Goal: Transaction & Acquisition: Register for event/course

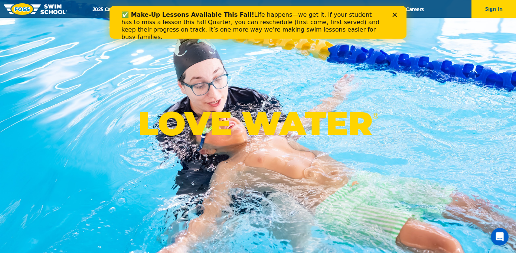
click at [427, 90] on div "LOVE WATER ®" at bounding box center [258, 126] width 516 height 253
click at [396, 14] on icon "Close" at bounding box center [394, 15] width 4 height 4
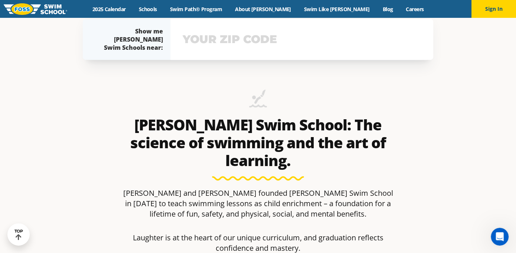
click at [262, 49] on input "text" at bounding box center [302, 40] width 242 height 22
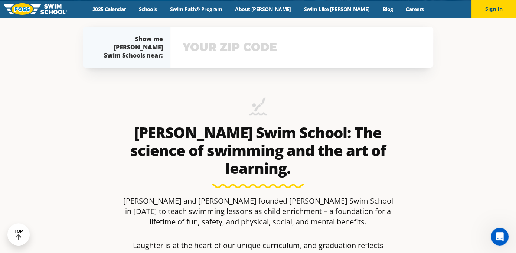
scroll to position [242, 0]
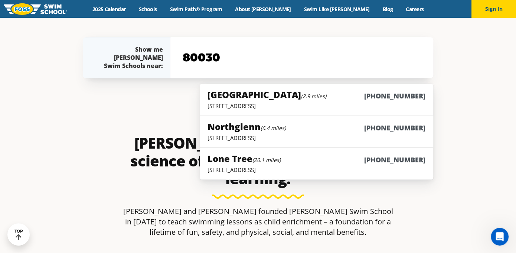
type input "80030"
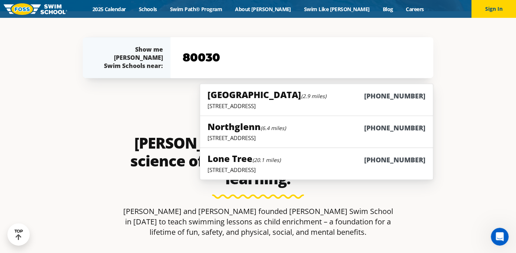
click at [153, 90] on div "Westminster (2.9 miles) (983) 203-0300 6815 W. 88th Avenue, Westminster, CO 800…" at bounding box center [258, 132] width 350 height 96
click at [244, 105] on p "6815 W. 88th Avenue, Westminster, CO 80020" at bounding box center [317, 105] width 218 height 7
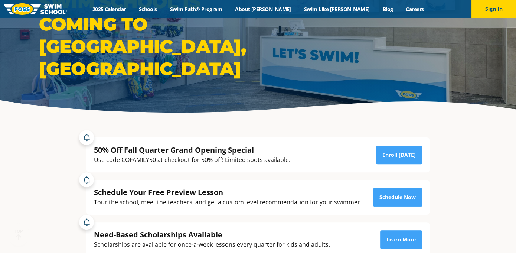
scroll to position [74, 0]
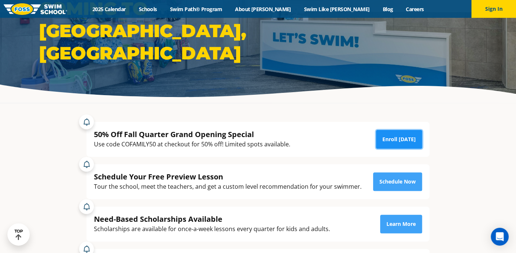
click at [392, 138] on link "Enroll [DATE]" at bounding box center [399, 139] width 46 height 19
